Goal: Task Accomplishment & Management: Complete application form

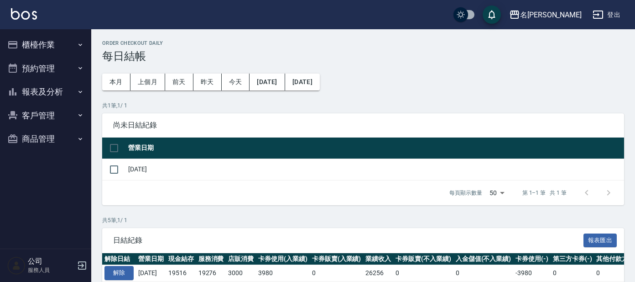
scroll to position [120, 0]
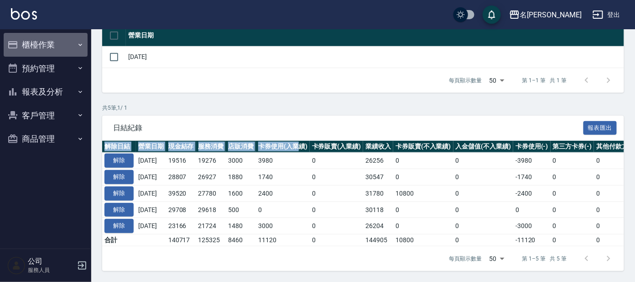
click at [49, 39] on button "櫃檯作業" at bounding box center [46, 45] width 84 height 24
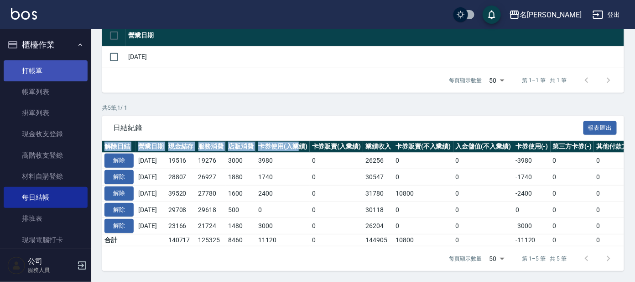
click at [38, 78] on link "打帳單" at bounding box center [46, 70] width 84 height 21
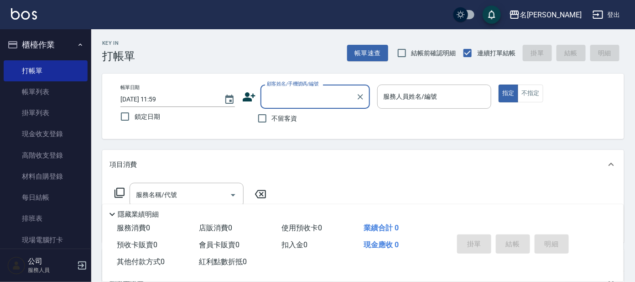
click at [296, 97] on input "顧客姓名/手機號碼/編號" at bounding box center [309, 97] width 88 height 16
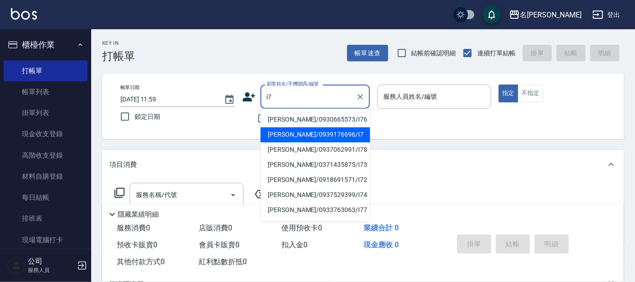
type input "[PERSON_NAME]/0939176696/I7"
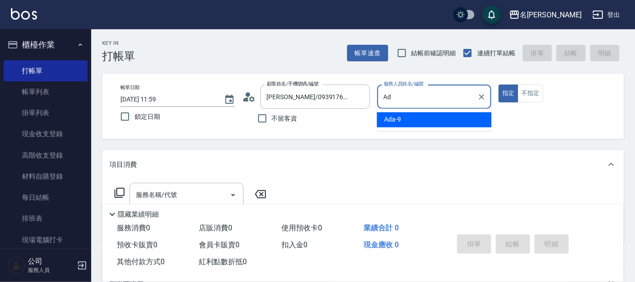
type input "A"
type input "亞璇-8"
type button "true"
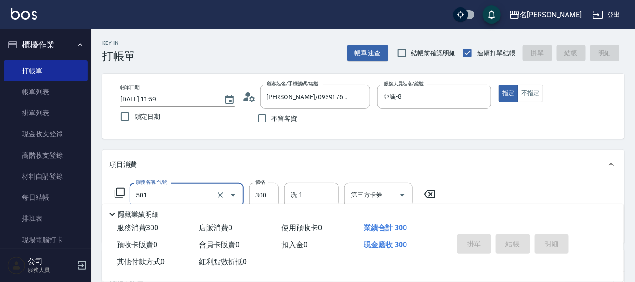
type input "501"
type input "[DATE] 12:00"
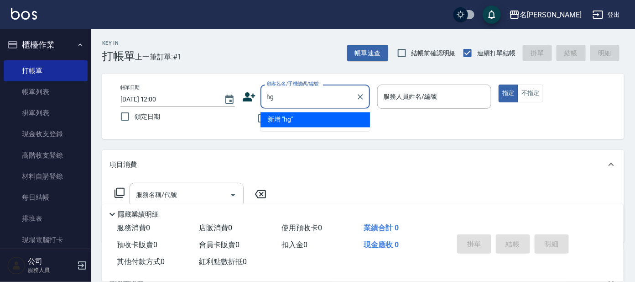
type input "h"
type input "ㄓ"
type input "蔡"
